Goal: Information Seeking & Learning: Learn about a topic

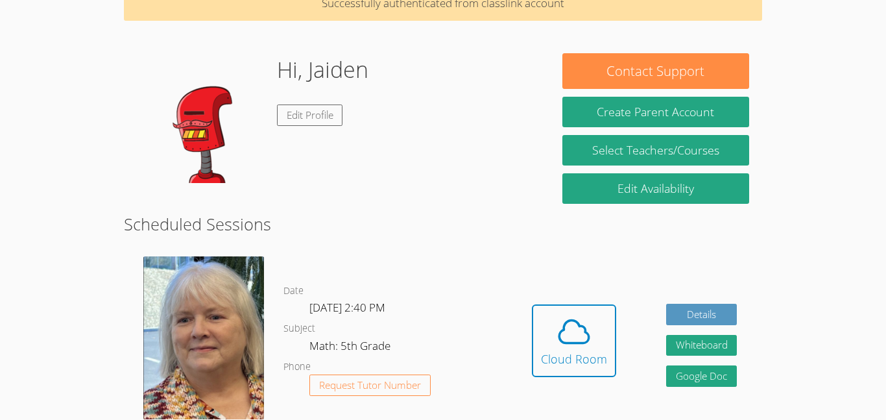
scroll to position [77, 0]
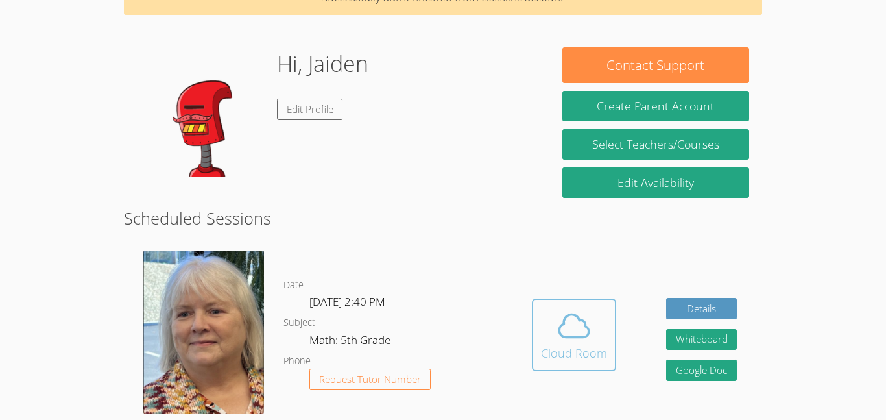
click at [579, 335] on icon at bounding box center [574, 325] width 30 height 23
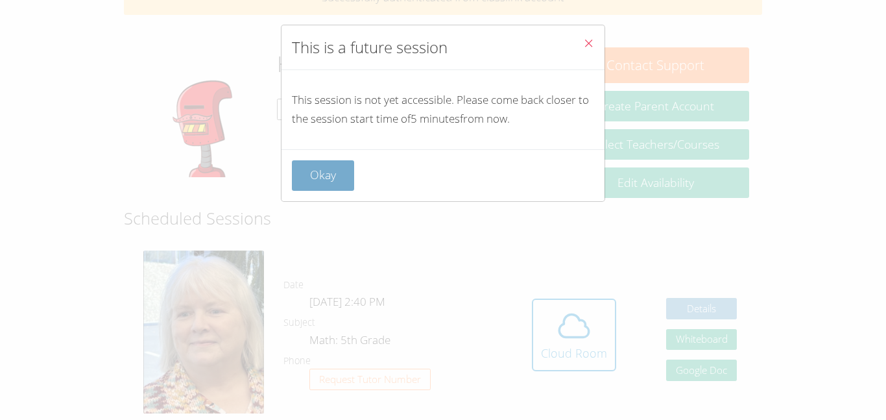
click at [320, 171] on button "Okay" at bounding box center [323, 175] width 62 height 30
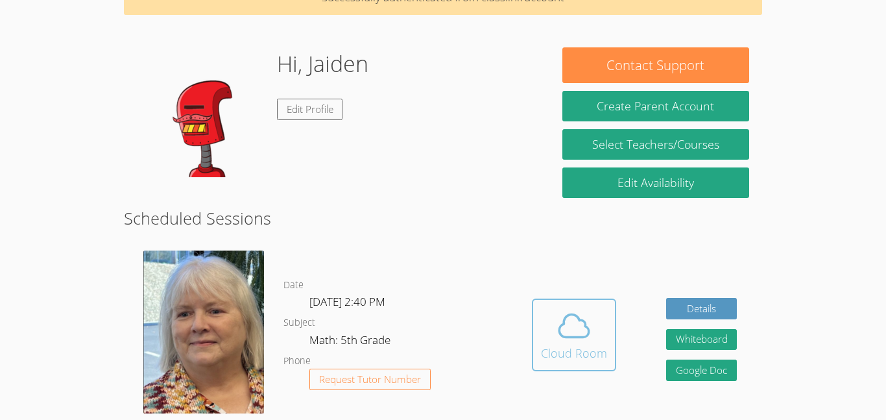
click at [548, 311] on span at bounding box center [574, 325] width 66 height 36
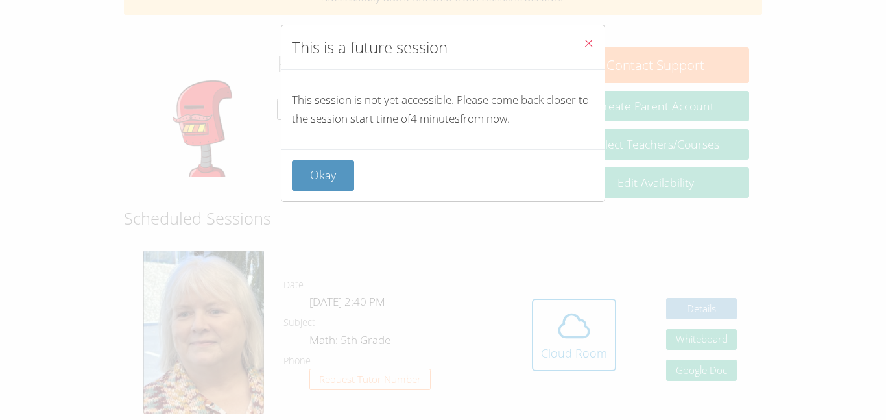
click at [355, 174] on div "Okay" at bounding box center [443, 175] width 302 height 30
click at [335, 169] on button "Okay" at bounding box center [323, 175] width 62 height 30
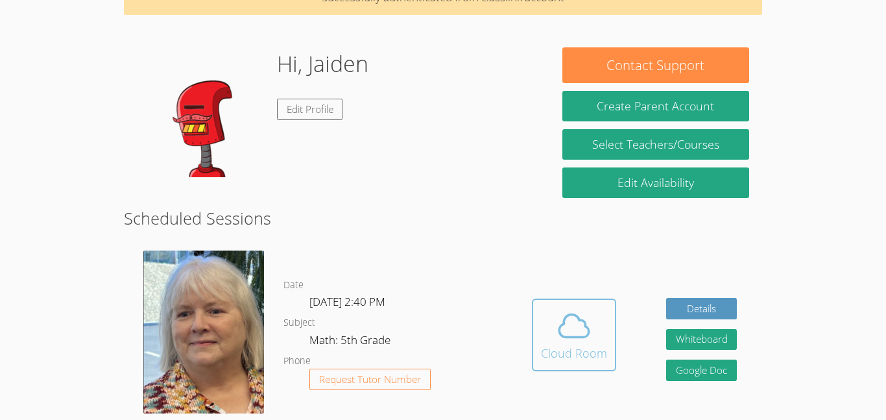
click at [538, 320] on button "Cloud Room" at bounding box center [574, 334] width 84 height 73
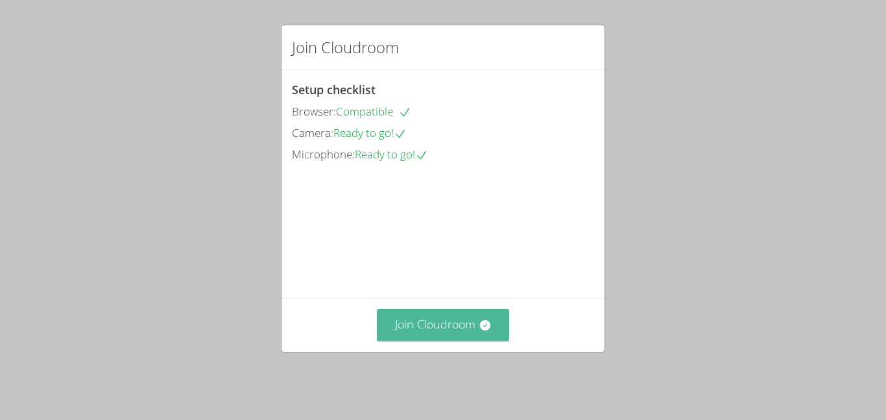
click at [480, 329] on icon at bounding box center [485, 324] width 13 height 13
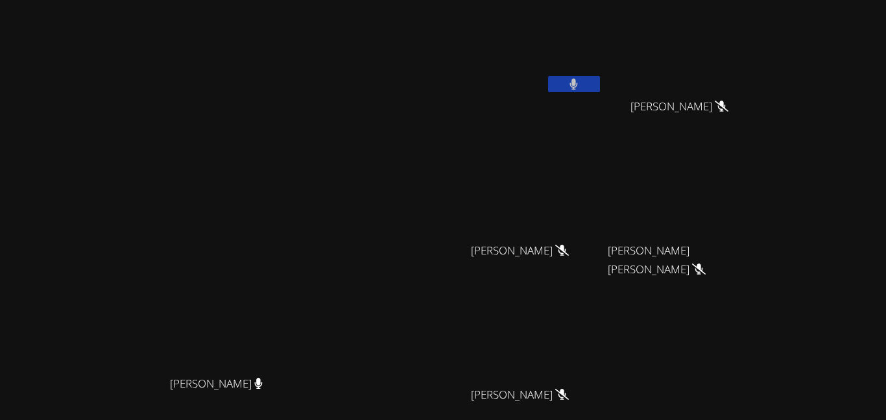
click at [600, 82] on button at bounding box center [574, 84] width 52 height 16
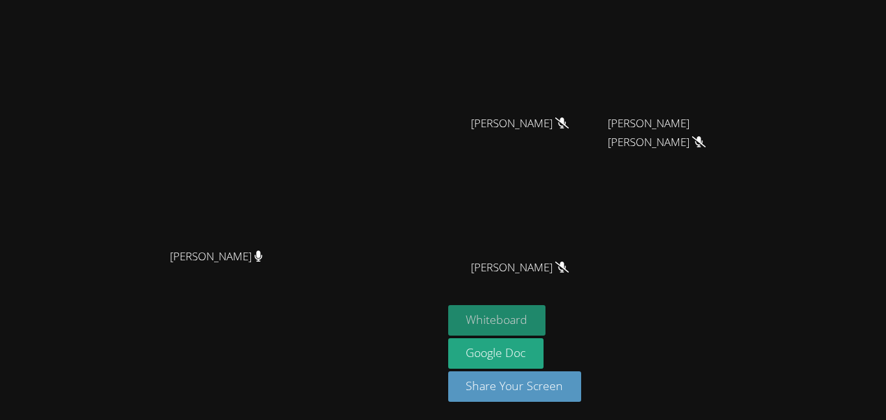
click at [546, 327] on button "Whiteboard" at bounding box center [497, 320] width 98 height 30
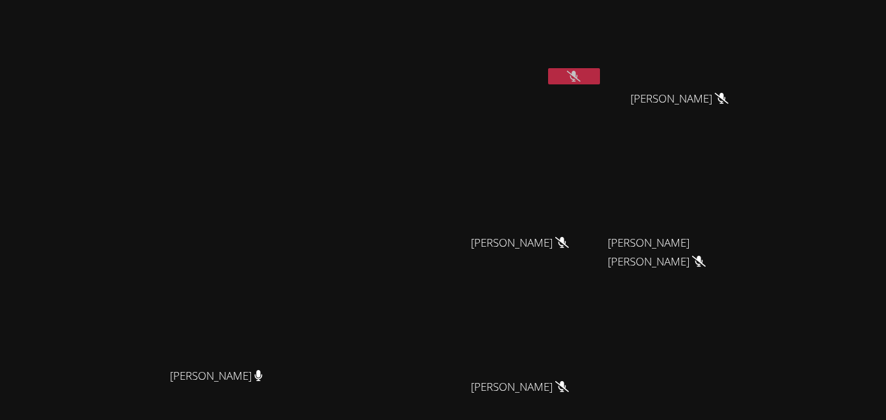
scroll to position [0, 0]
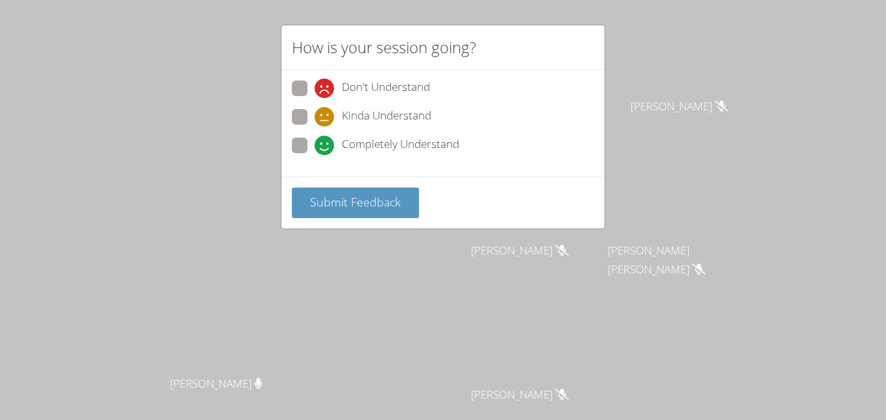
click at [342, 110] on span "Kinda Understand" at bounding box center [386, 116] width 89 height 19
click at [326, 110] on input "Kinda Understand" at bounding box center [319, 114] width 11 height 11
radio input "true"
click at [337, 205] on span "Submit Feedback" at bounding box center [355, 202] width 91 height 16
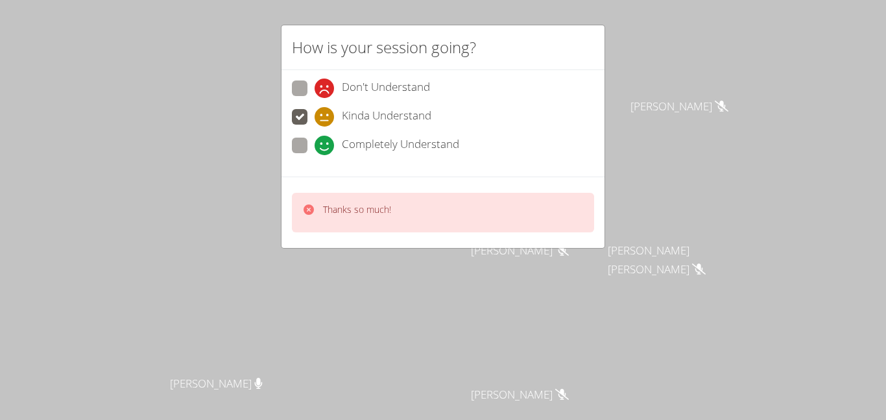
click at [390, 294] on div "How is your session going? Don't Understand Kinda Understand Completely Underst…" at bounding box center [443, 210] width 886 height 420
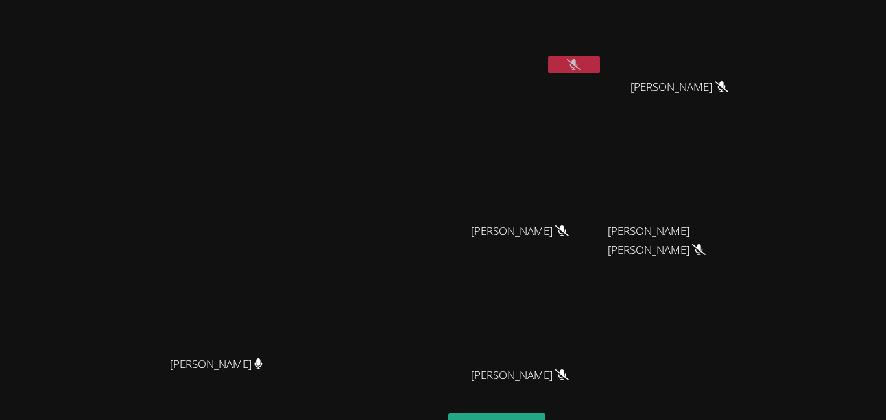
scroll to position [18, 0]
click at [580, 63] on icon at bounding box center [574, 66] width 14 height 11
click at [602, 56] on video at bounding box center [525, 31] width 154 height 87
click at [600, 60] on button at bounding box center [574, 66] width 52 height 16
click at [580, 67] on icon at bounding box center [574, 66] width 14 height 11
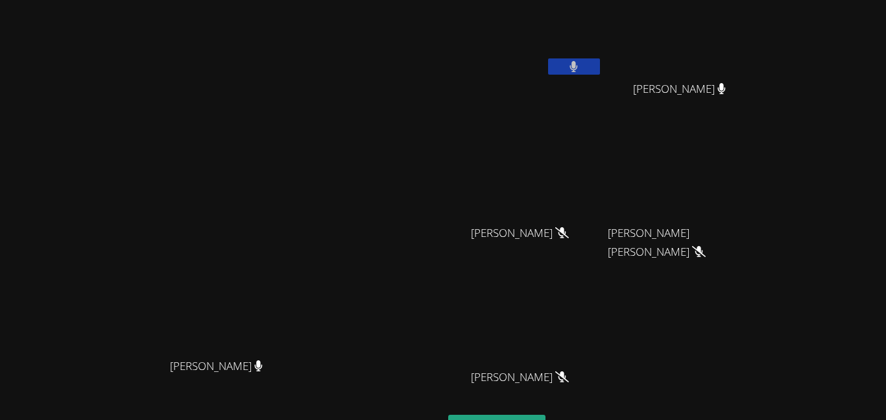
click at [578, 69] on icon at bounding box center [573, 66] width 8 height 11
click at [600, 75] on div at bounding box center [574, 67] width 52 height 19
click at [600, 67] on button at bounding box center [574, 66] width 52 height 16
